Goal: Task Accomplishment & Management: Use online tool/utility

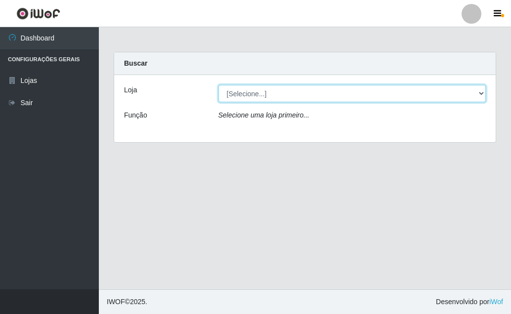
click at [481, 87] on select "[Selecione...] Rede Potiguar 3 - [GEOGRAPHIC_DATA]" at bounding box center [352, 93] width 268 height 17
select select "103"
click at [218, 85] on select "[Selecione...] Rede Potiguar 3 - [GEOGRAPHIC_DATA]" at bounding box center [352, 93] width 268 height 17
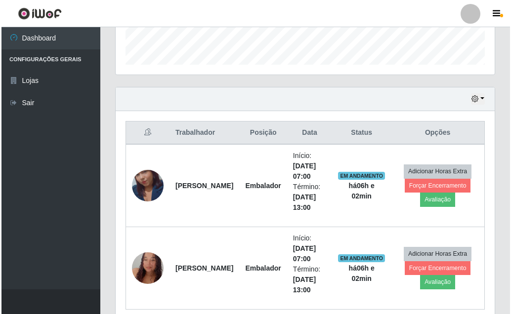
scroll to position [331, 0]
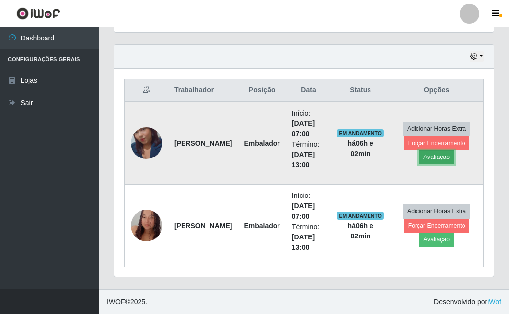
click at [432, 159] on button "Avaliação" at bounding box center [436, 157] width 35 height 14
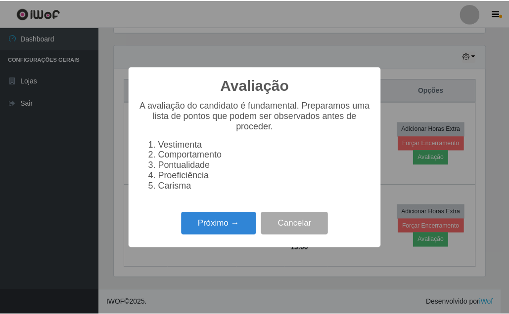
scroll to position [205, 373]
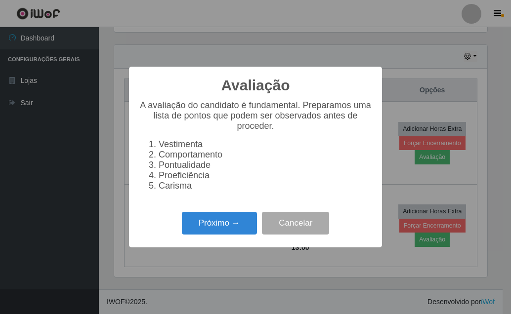
click at [289, 158] on li "Comportamento" at bounding box center [266, 155] width 214 height 10
drag, startPoint x: 298, startPoint y: 237, endPoint x: 303, endPoint y: 200, distance: 37.4
click at [293, 228] on button "Cancelar" at bounding box center [295, 223] width 67 height 23
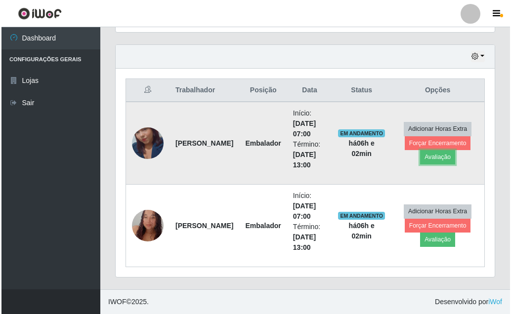
scroll to position [205, 379]
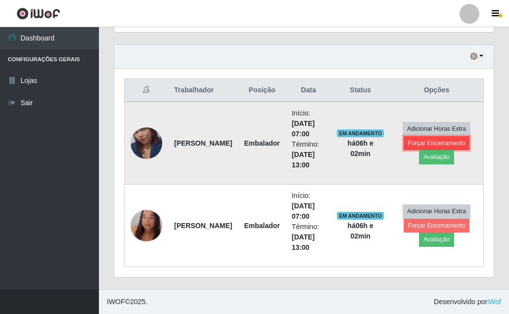
click at [423, 142] on button "Forçar Encerramento" at bounding box center [436, 143] width 66 height 14
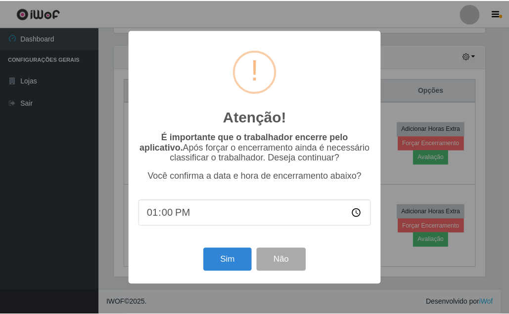
scroll to position [205, 373]
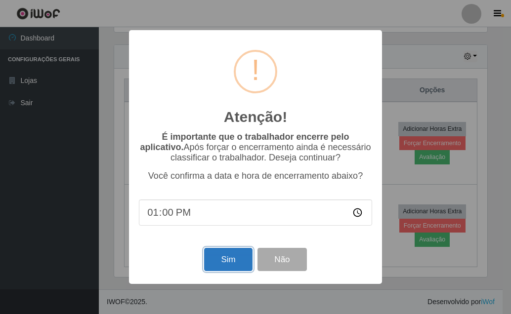
click at [235, 258] on button "Sim" at bounding box center [228, 259] width 48 height 23
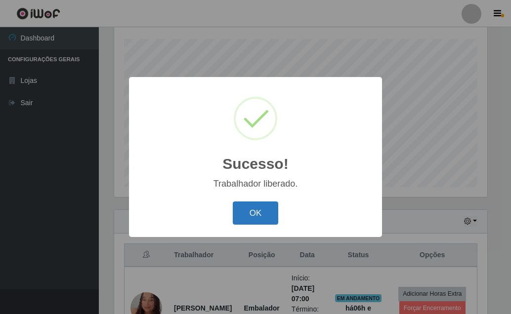
click at [266, 218] on button "OK" at bounding box center [256, 213] width 46 height 23
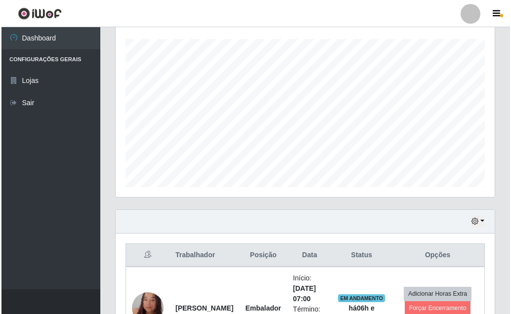
scroll to position [249, 0]
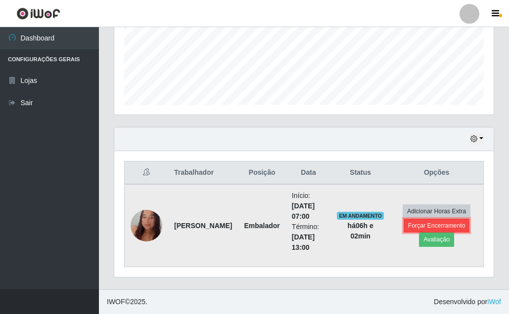
click at [428, 223] on button "Forçar Encerramento" at bounding box center [436, 226] width 66 height 14
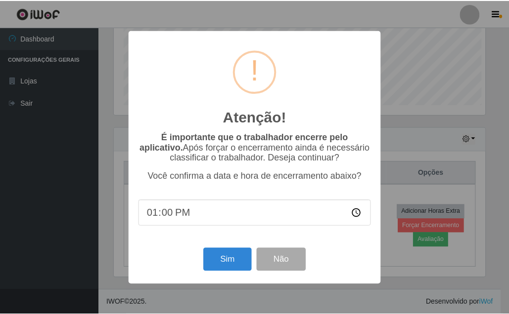
scroll to position [205, 373]
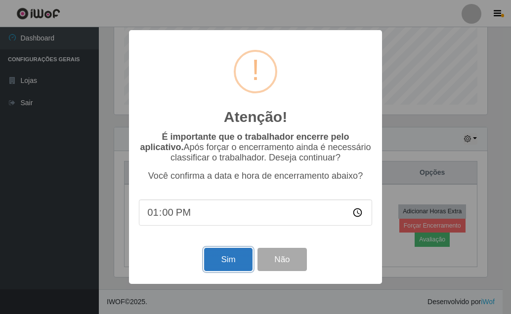
click at [217, 255] on button "Sim" at bounding box center [228, 259] width 48 height 23
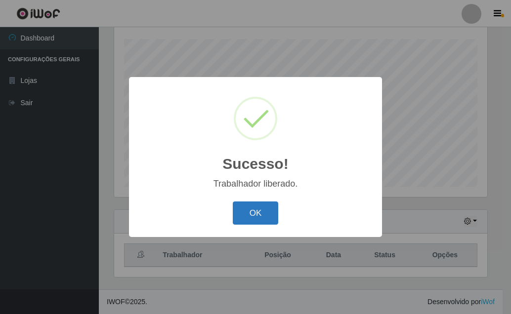
click at [267, 218] on button "OK" at bounding box center [256, 213] width 46 height 23
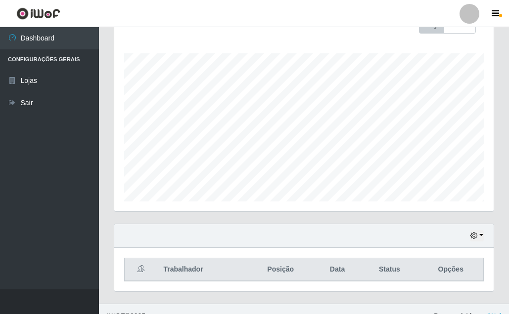
scroll to position [166, 0]
